Goal: Information Seeking & Learning: Find specific page/section

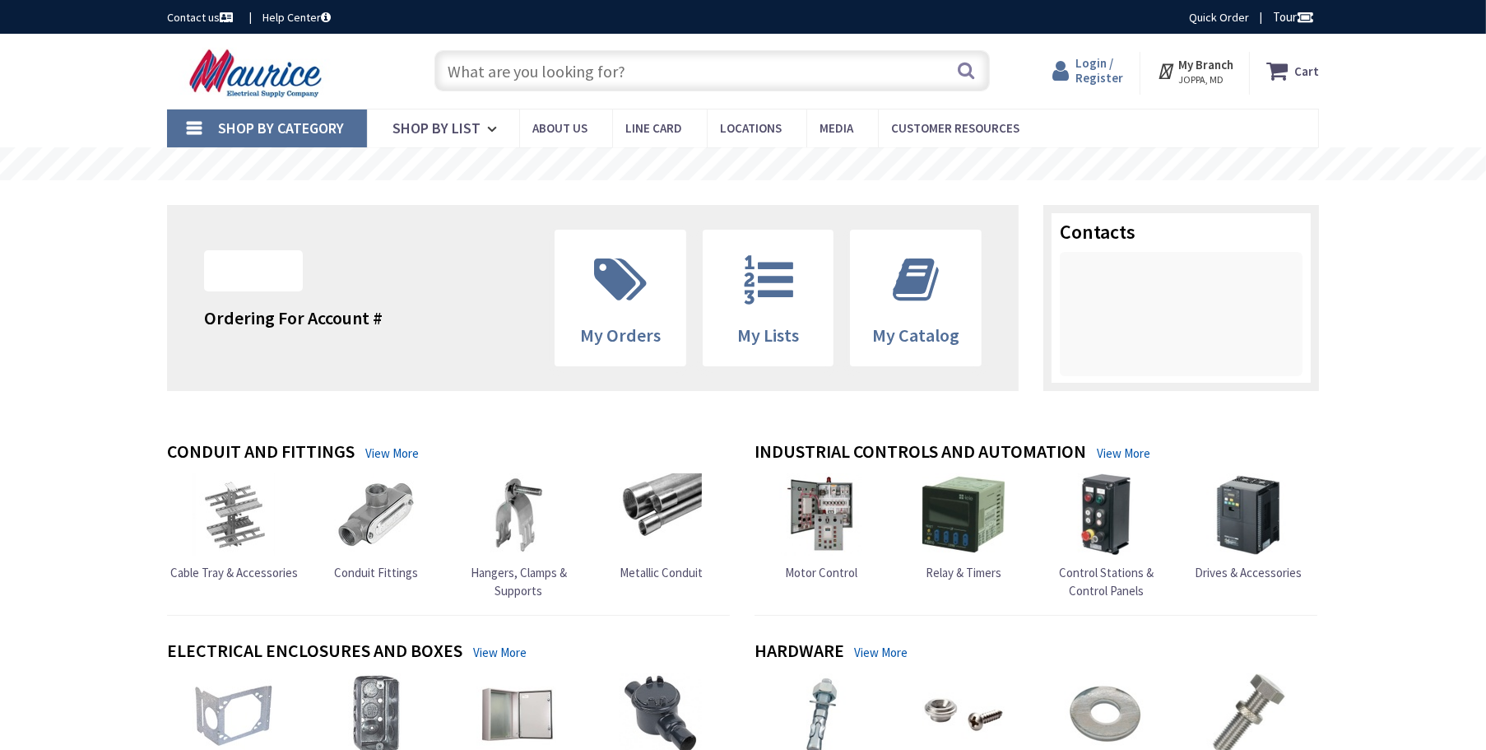
type input "[GEOGRAPHIC_DATA], [GEOGRAPHIC_DATA]"
click at [1087, 68] on span "Login / Register" at bounding box center [1099, 70] width 48 height 30
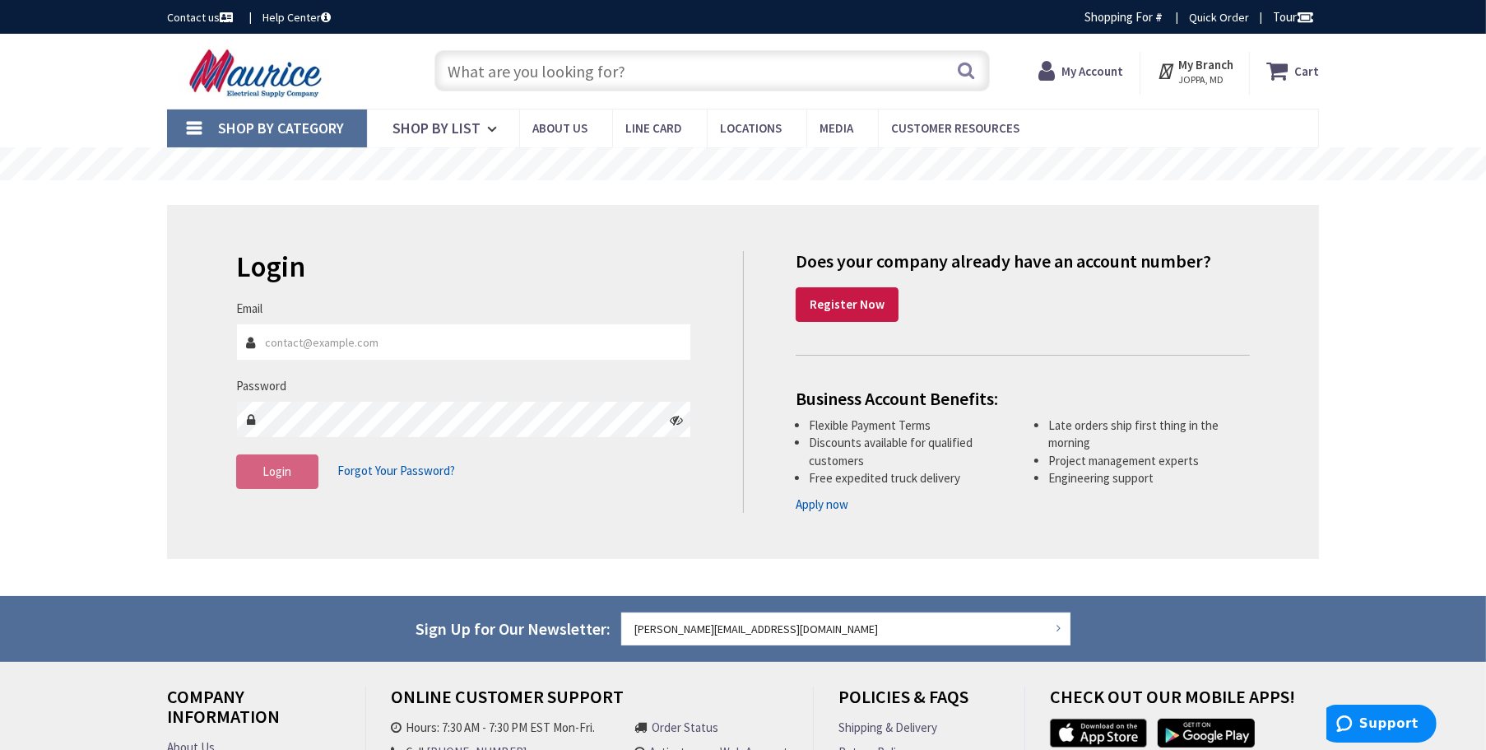
type input "[PERSON_NAME][EMAIL_ADDRESS][DOMAIN_NAME]"
click at [527, 71] on input "text" at bounding box center [711, 70] width 555 height 41
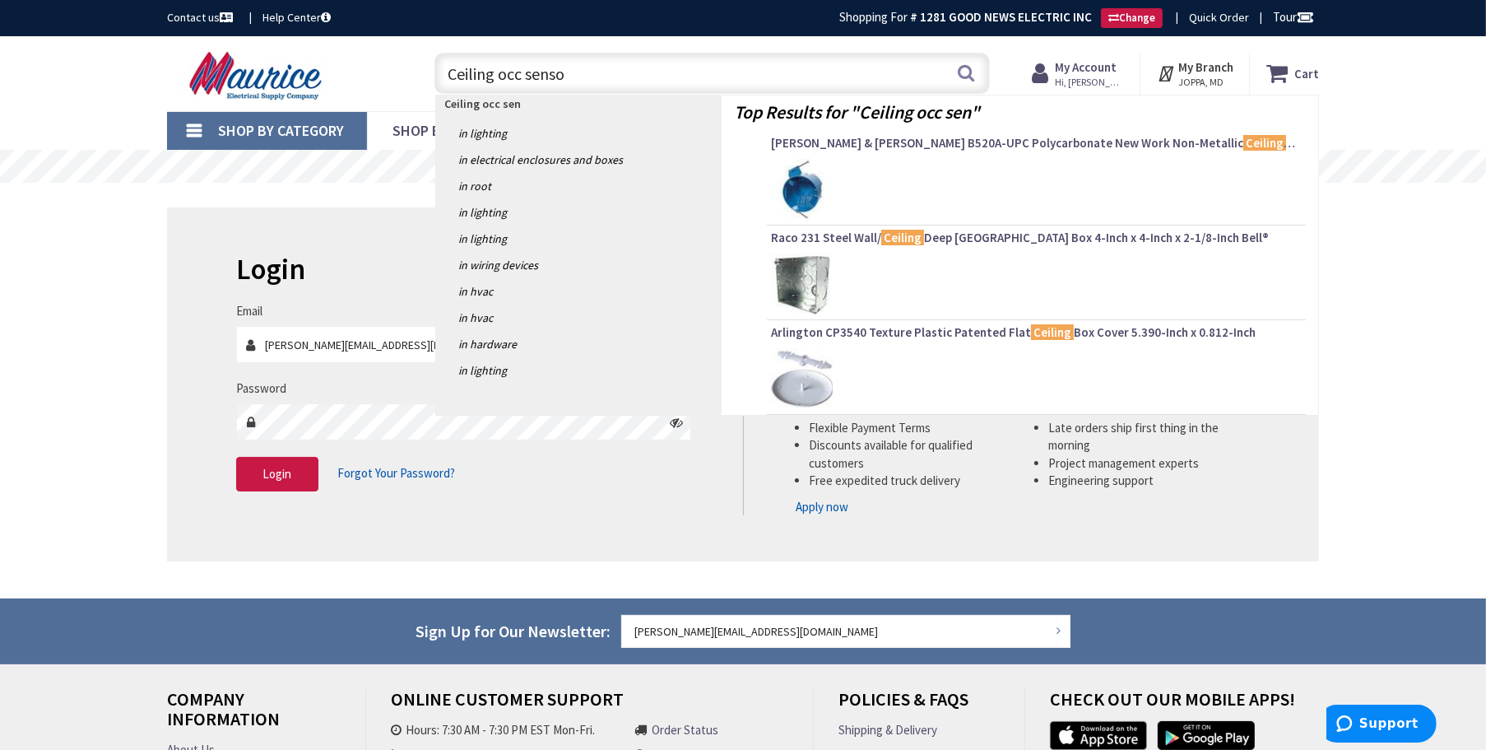
type input "Ceiling occ sensor"
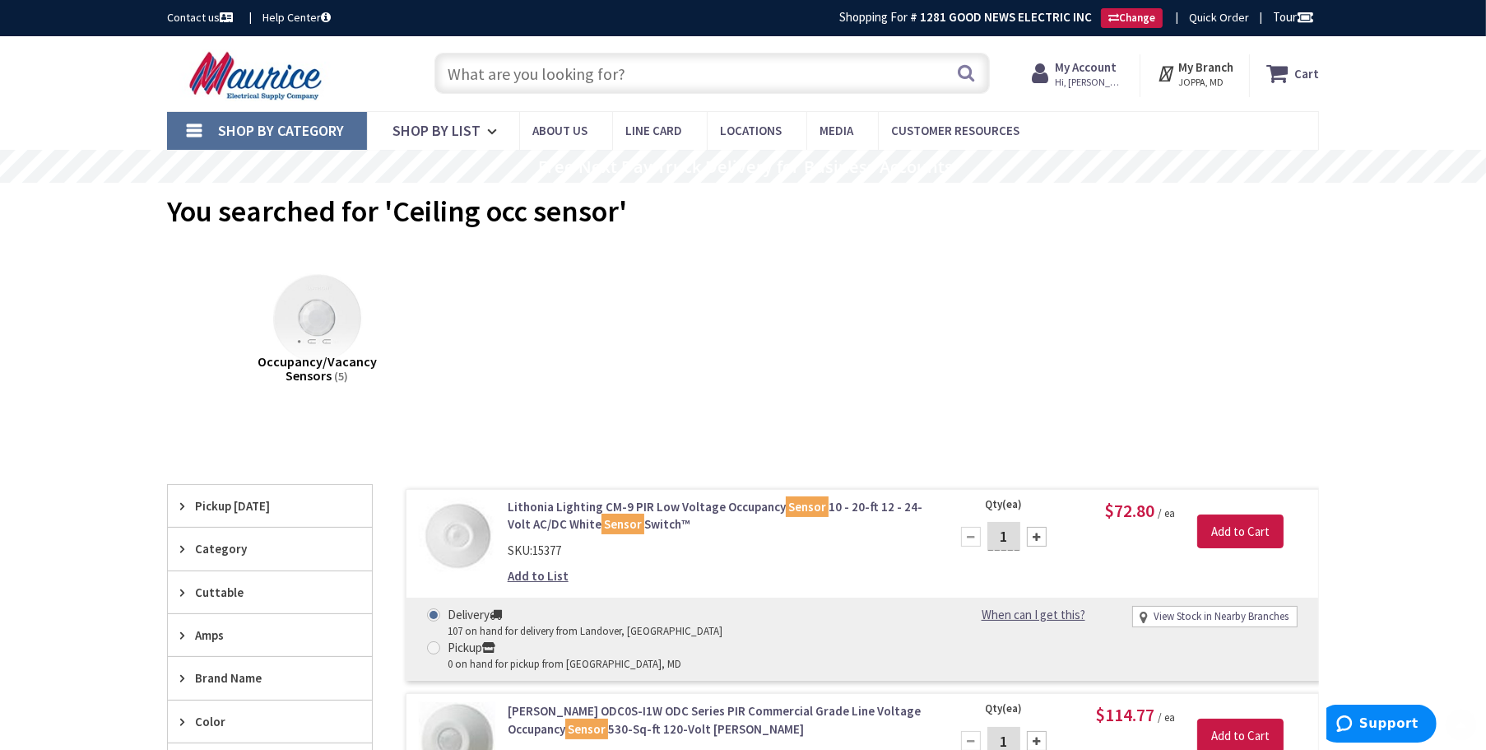
click at [632, 72] on input "text" at bounding box center [711, 73] width 555 height 41
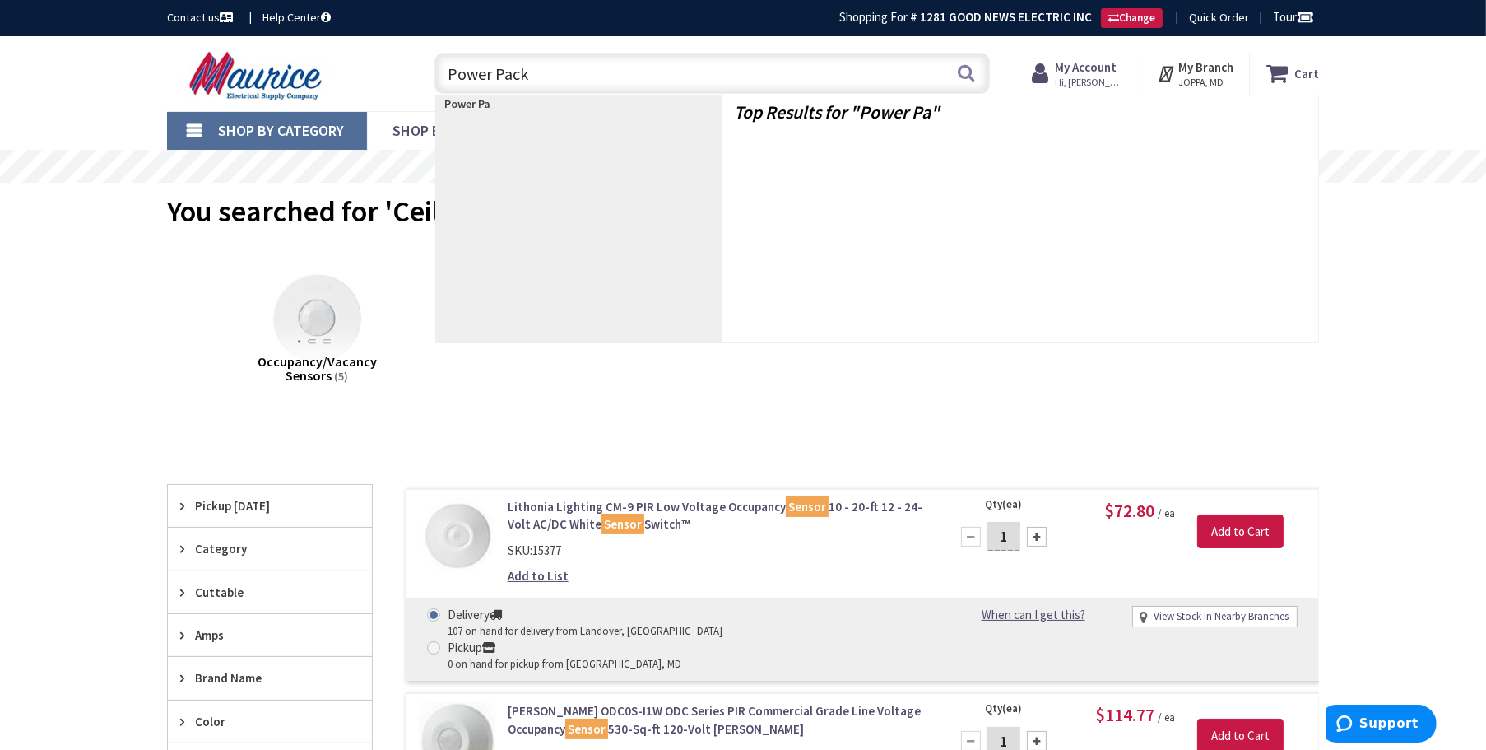
type input "Power Pack"
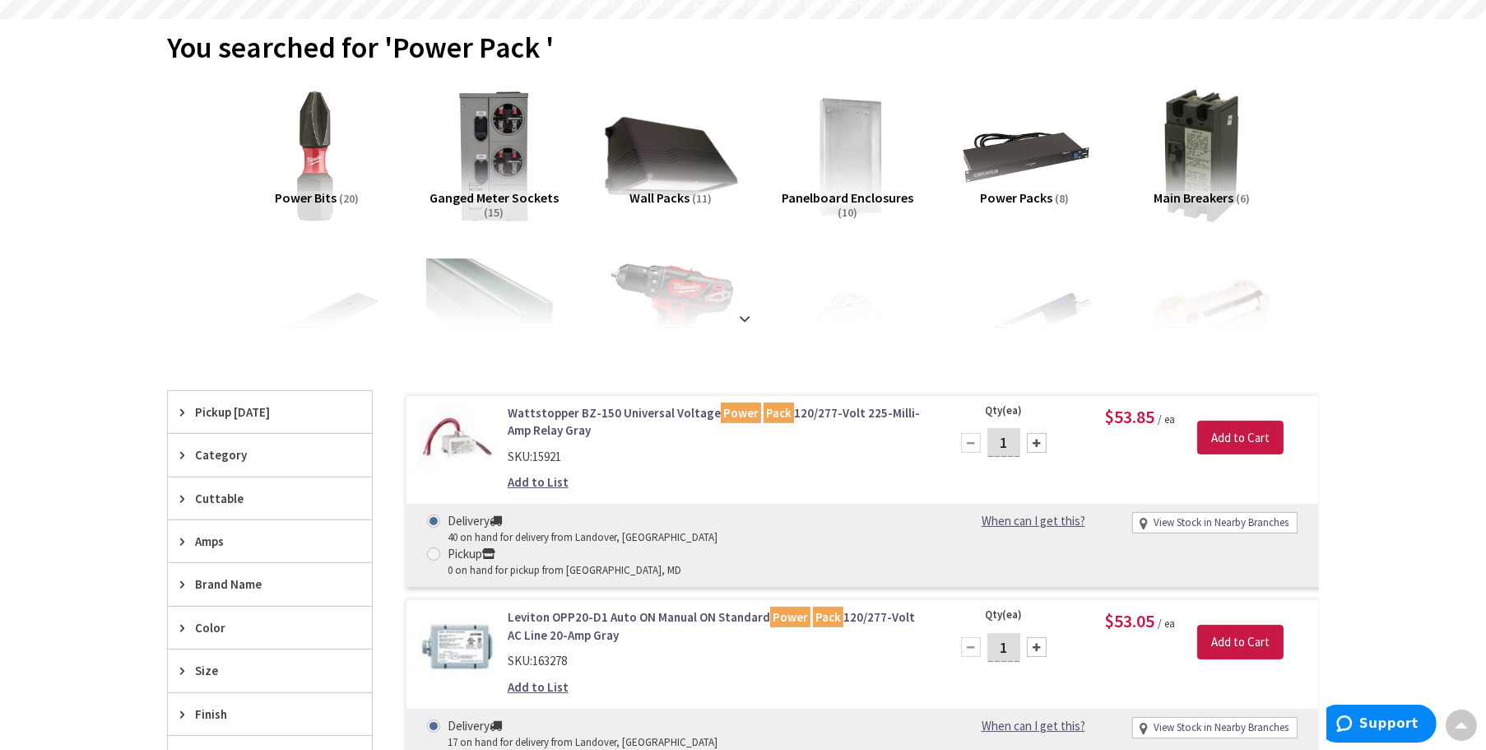
scroll to position [166, 0]
